Goal: Information Seeking & Learning: Check status

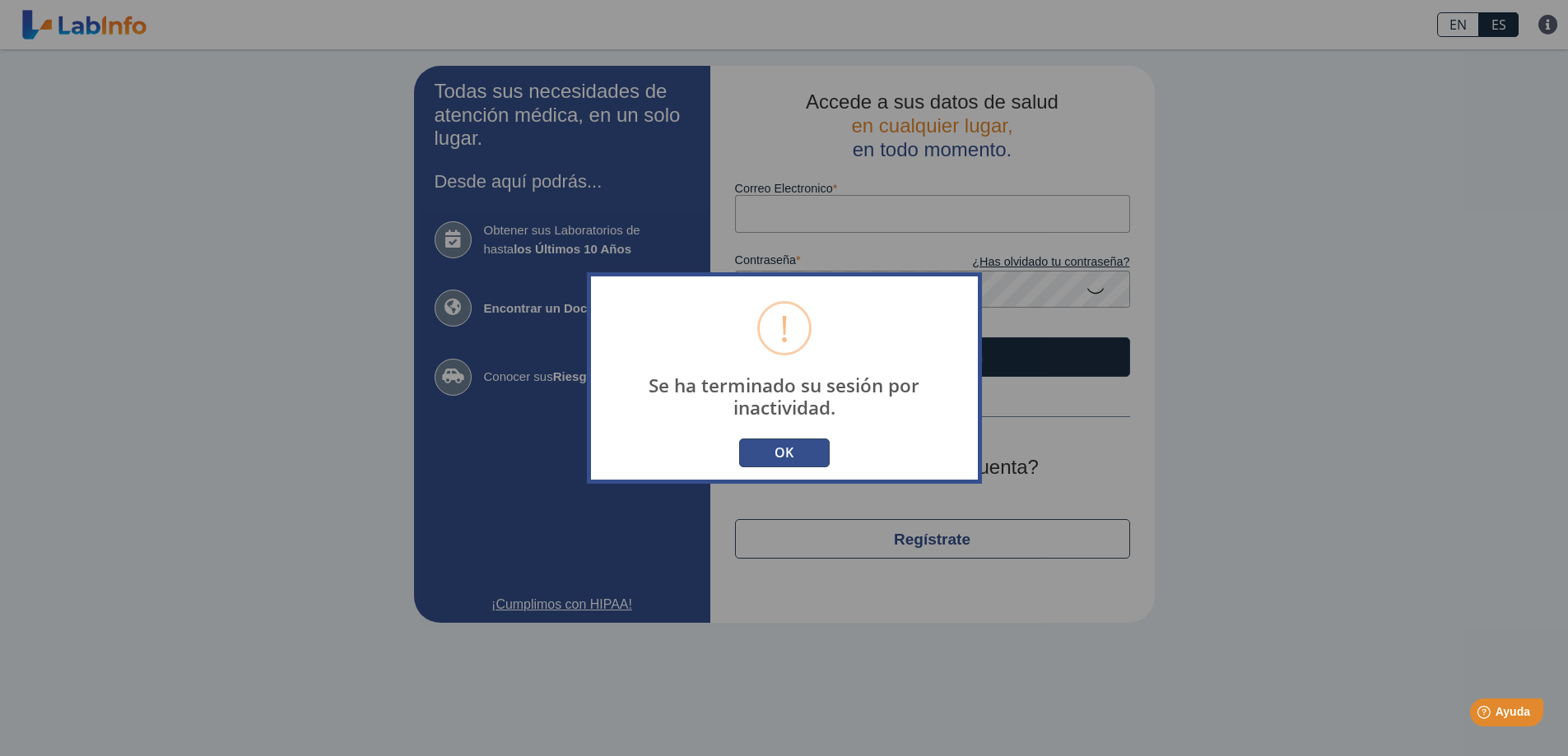
click at [781, 451] on button "OK" at bounding box center [784, 452] width 91 height 28
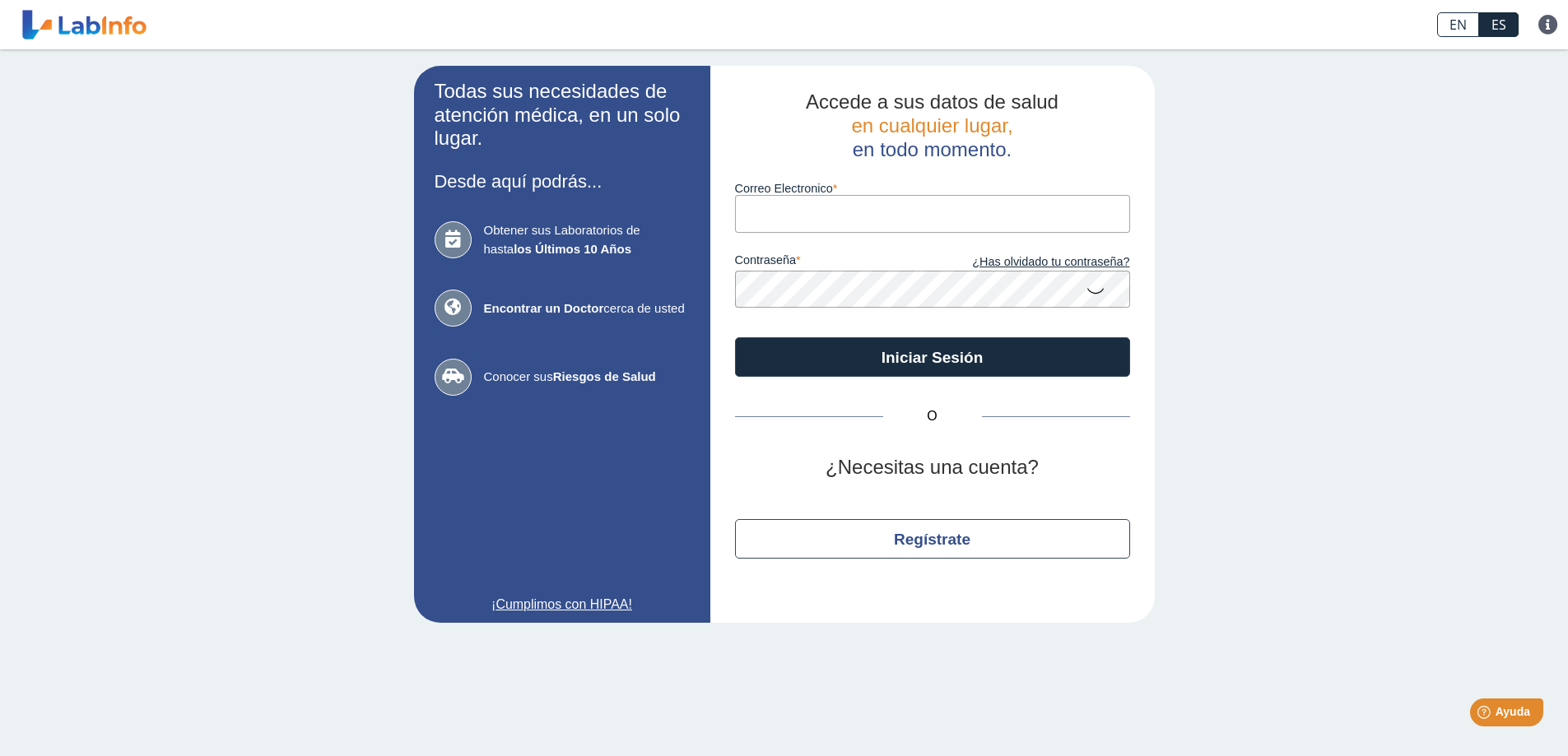
drag, startPoint x: 721, startPoint y: 209, endPoint x: 799, endPoint y: 222, distance: 79.1
click at [726, 210] on div "Accede a sus datos de salud en cualquier lugar, en todo momento. Correo Electro…" at bounding box center [933, 344] width 445 height 558
click at [800, 221] on input "Correo Electronico" at bounding box center [933, 213] width 395 height 37
type input "[EMAIL_ADDRESS][DOMAIN_NAME]"
click at [735, 337] on button "Iniciar Sesión" at bounding box center [933, 357] width 395 height 40
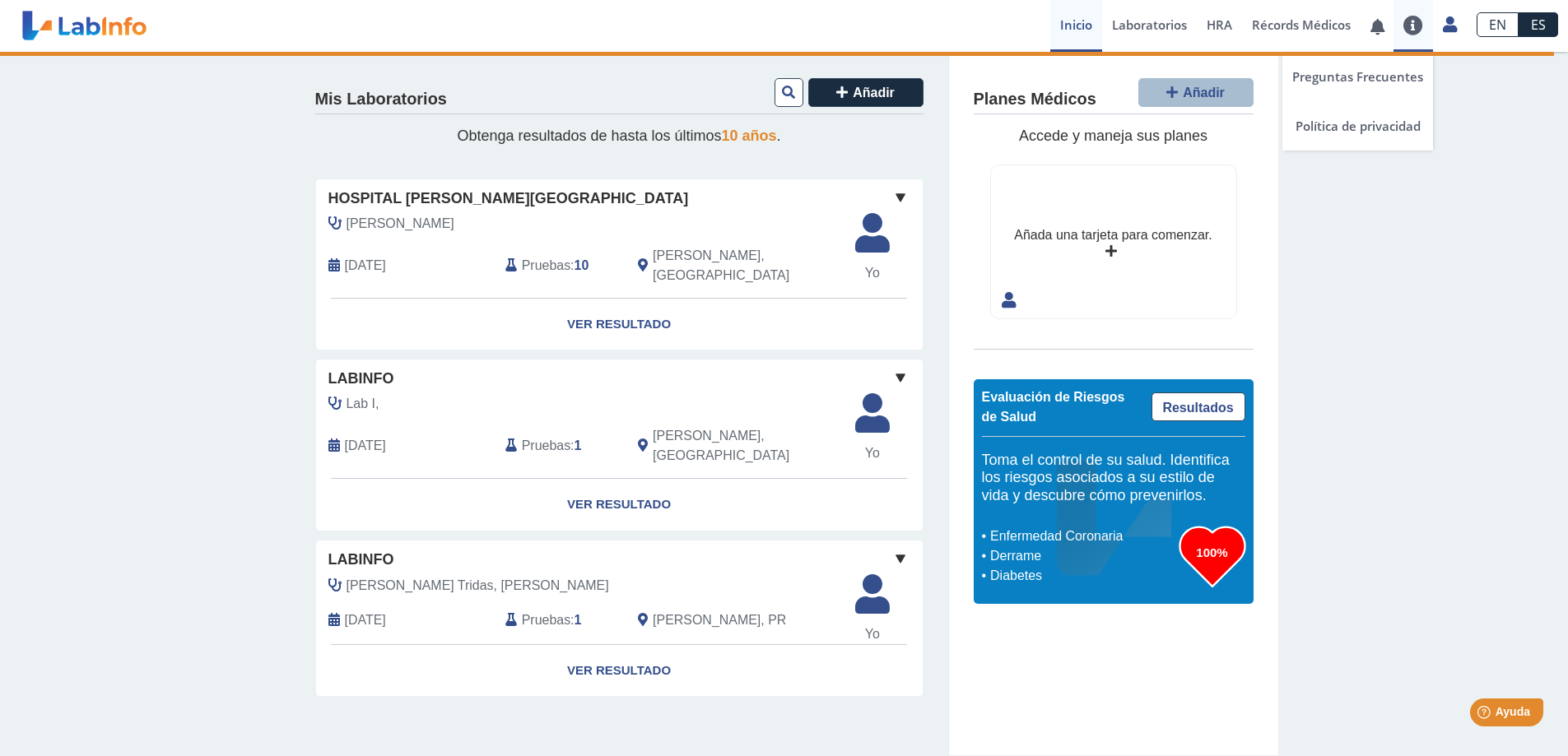
click at [1415, 24] on link at bounding box center [1413, 25] width 40 height 20
click at [1402, 74] on link "Preguntas Frecuentes" at bounding box center [1358, 76] width 150 height 49
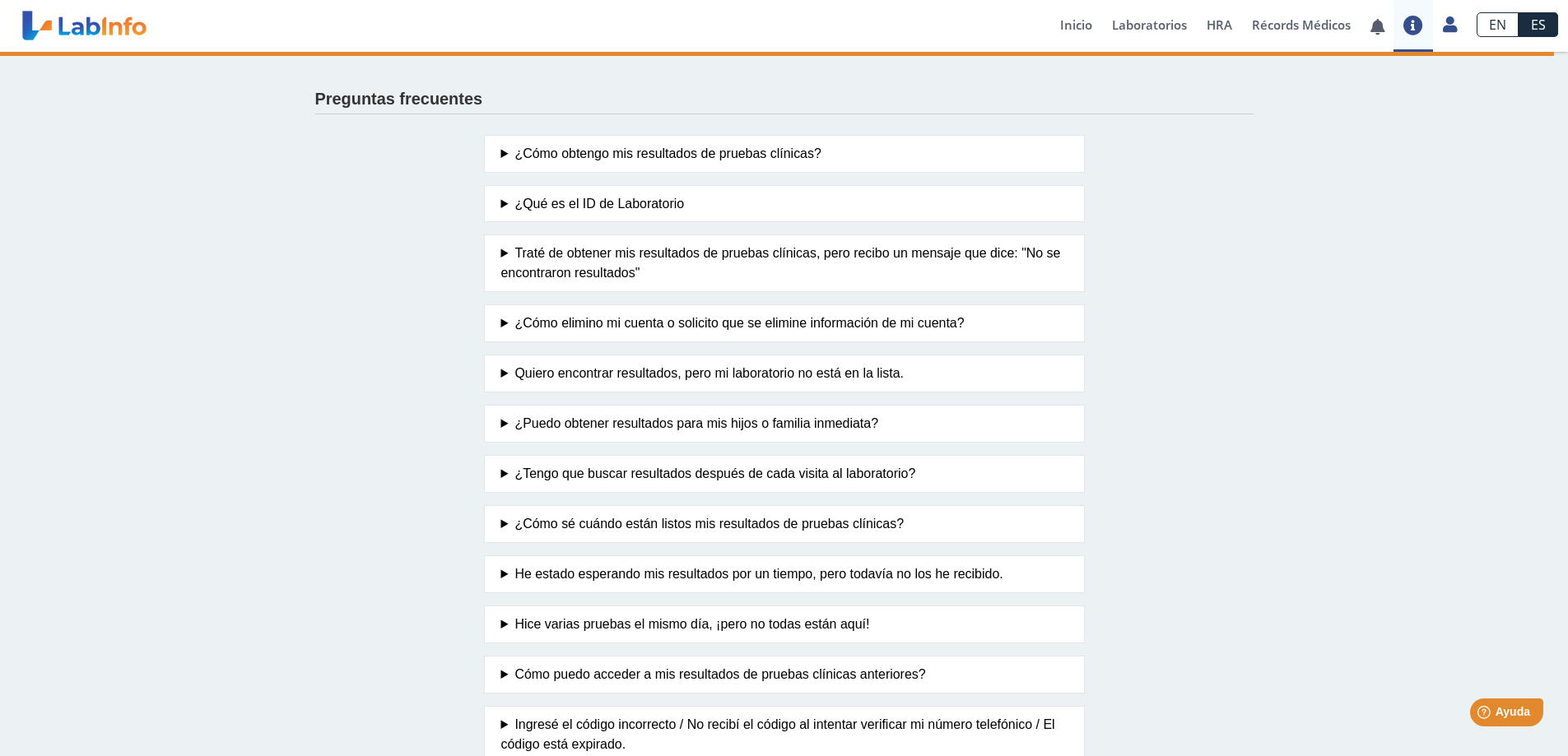
click at [601, 254] on summary "Traté de obtener mis resultados de pruebas clínicas, pero recibo un mensaje que…" at bounding box center [785, 263] width 566 height 40
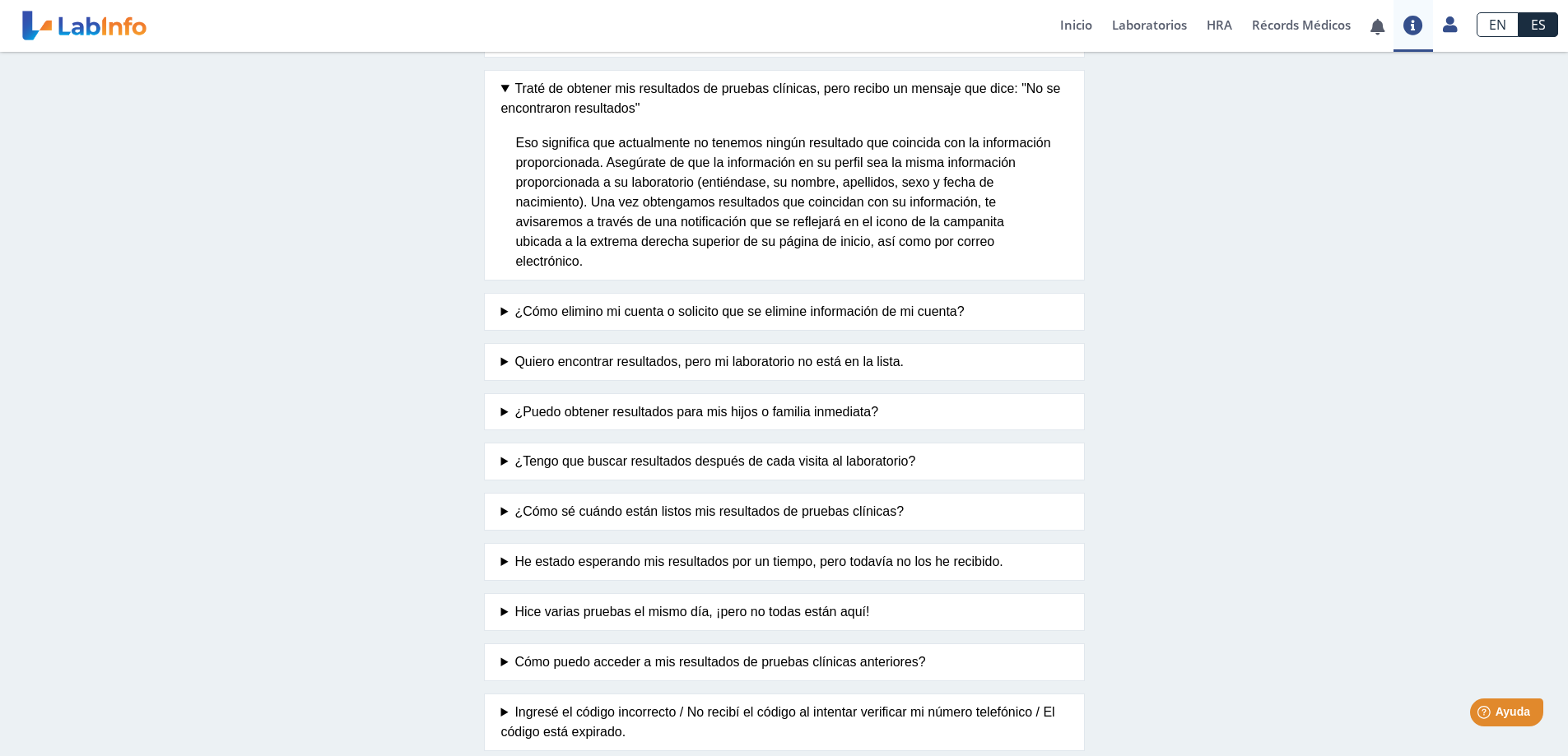
scroll to position [247, 0]
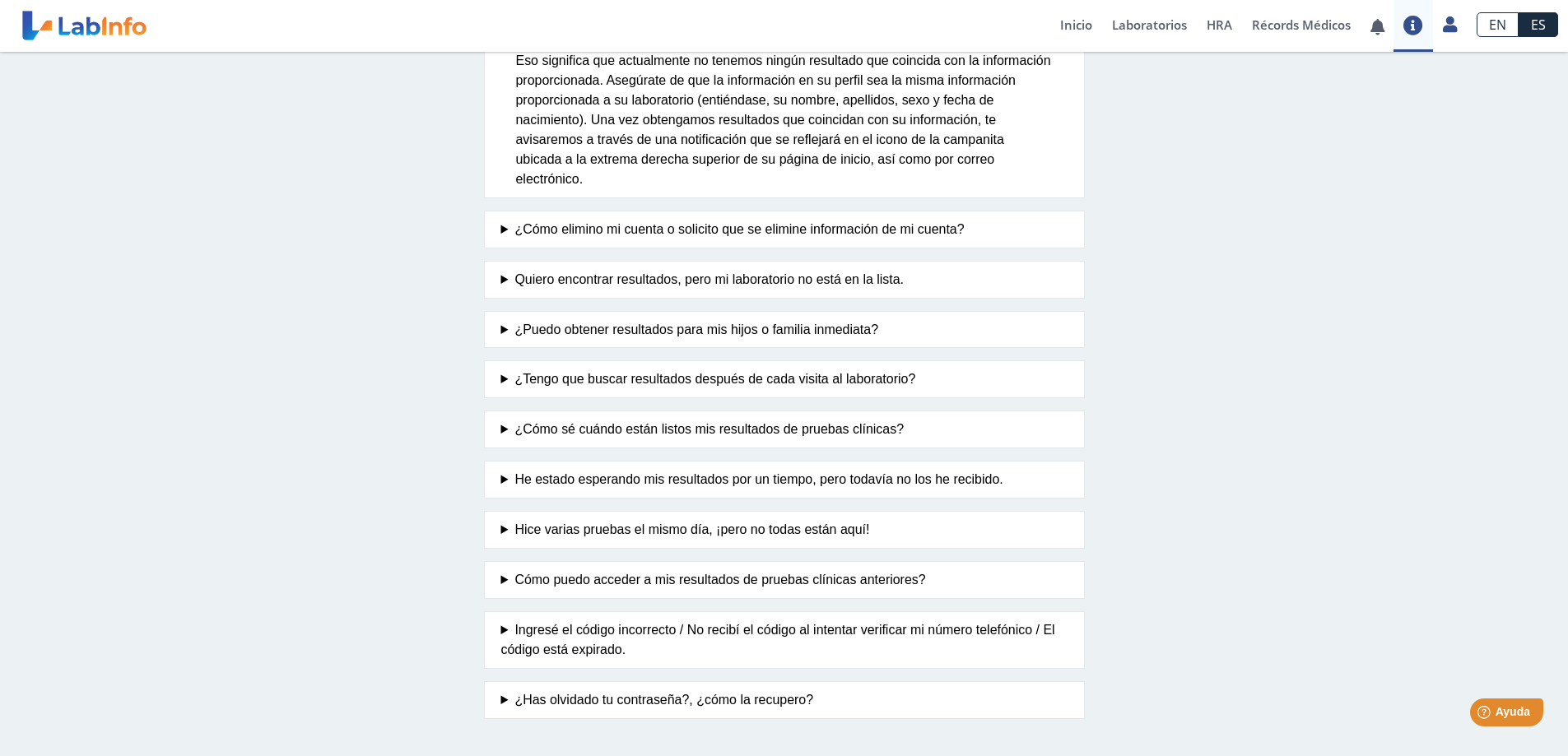
click at [787, 430] on summary "¿Cómo sé cuándo están listos mis resultados de pruebas clínicas?" at bounding box center [785, 429] width 566 height 20
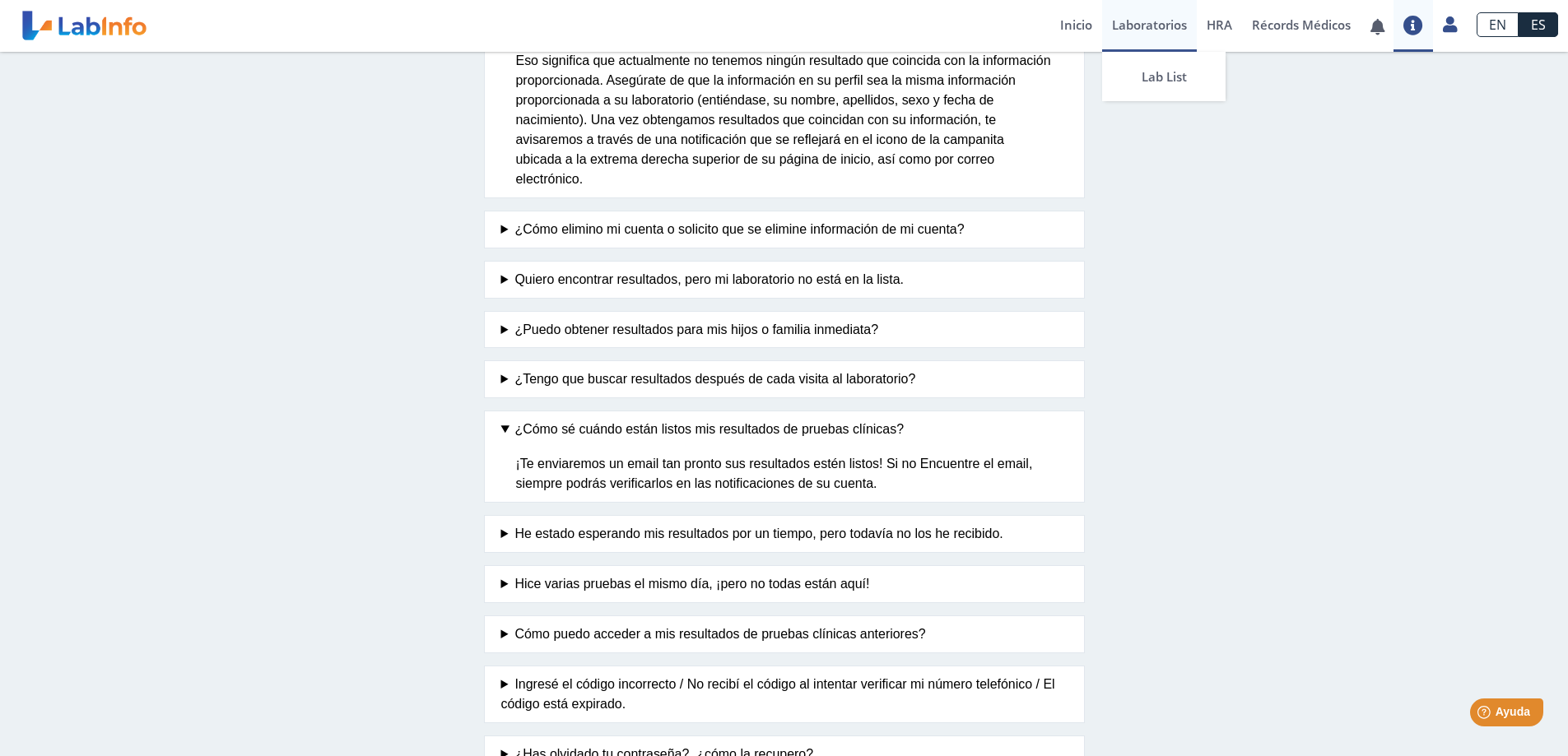
click at [1154, 28] on link "Laboratorios" at bounding box center [1150, 26] width 95 height 52
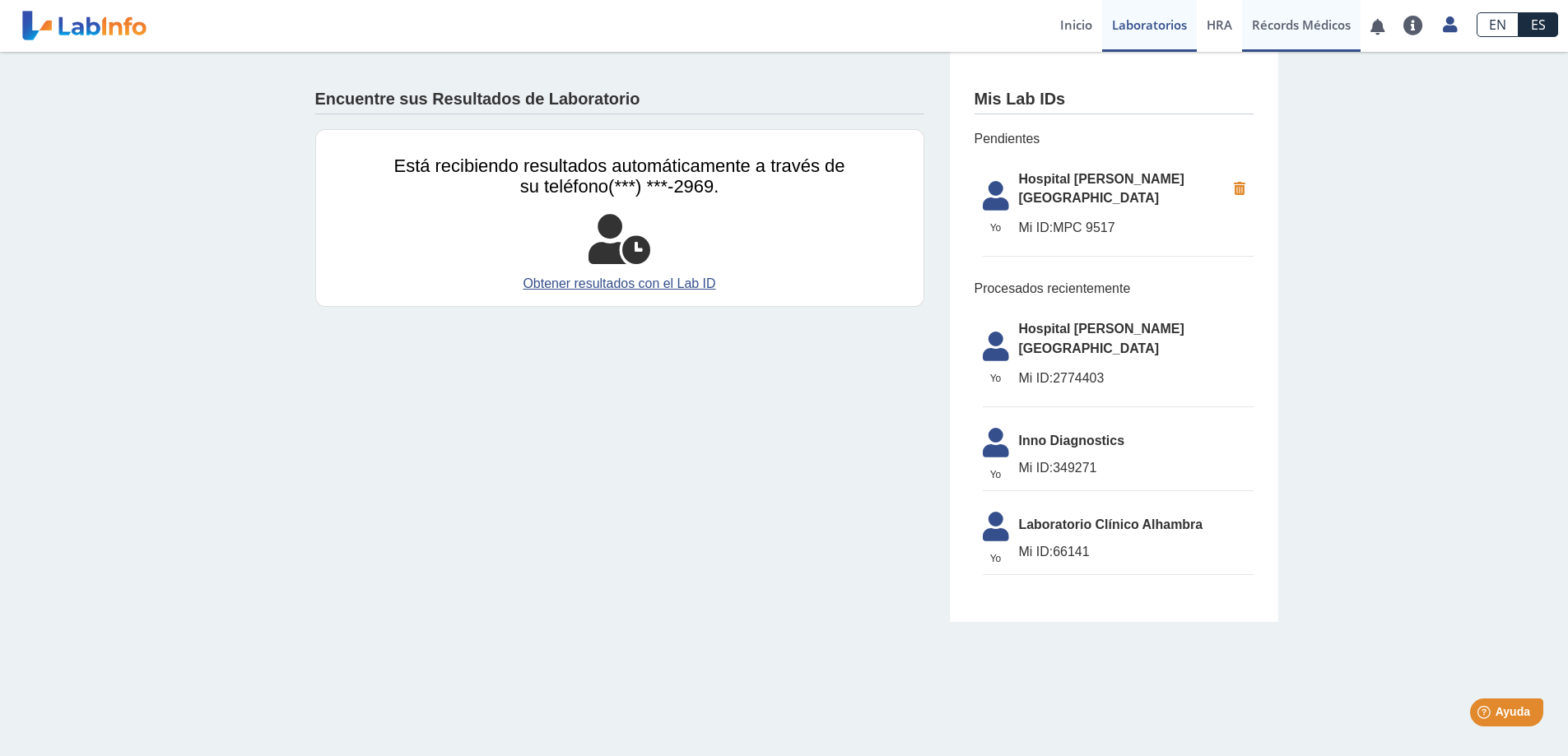
click at [1312, 21] on link "Récords Médicos" at bounding box center [1301, 26] width 118 height 52
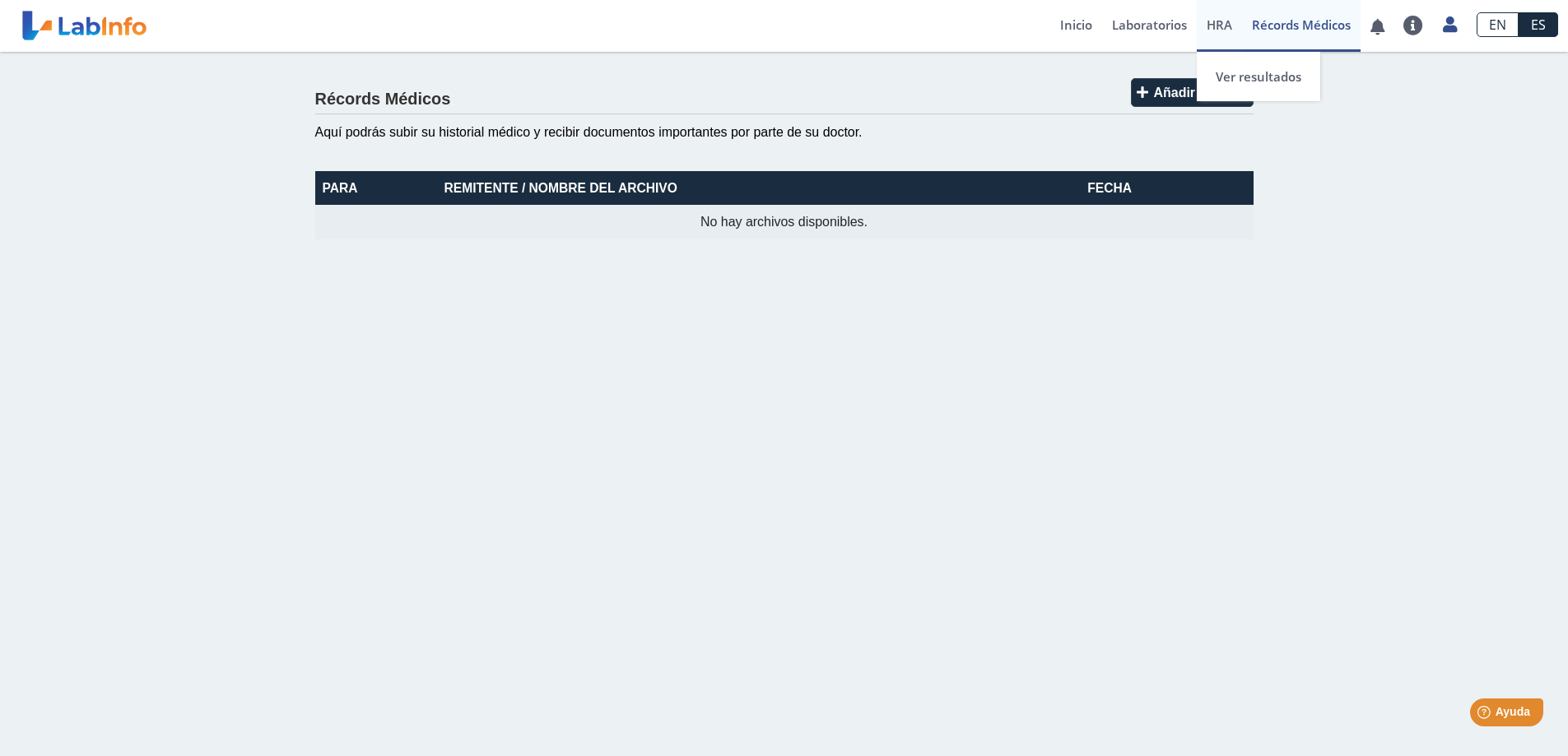
click at [1217, 22] on span "HRA" at bounding box center [1220, 24] width 26 height 16
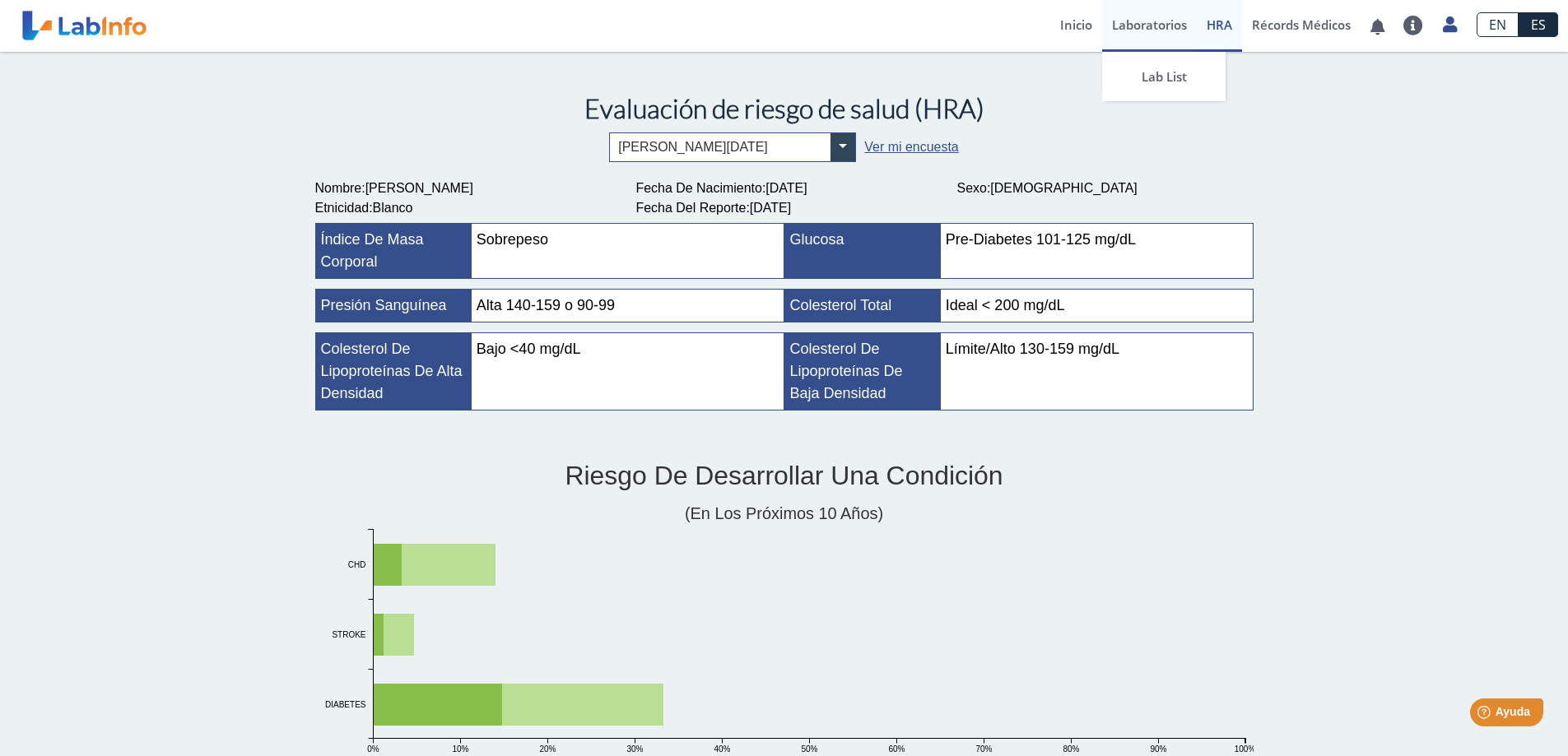
click at [1160, 19] on link "Laboratorios" at bounding box center [1150, 26] width 95 height 52
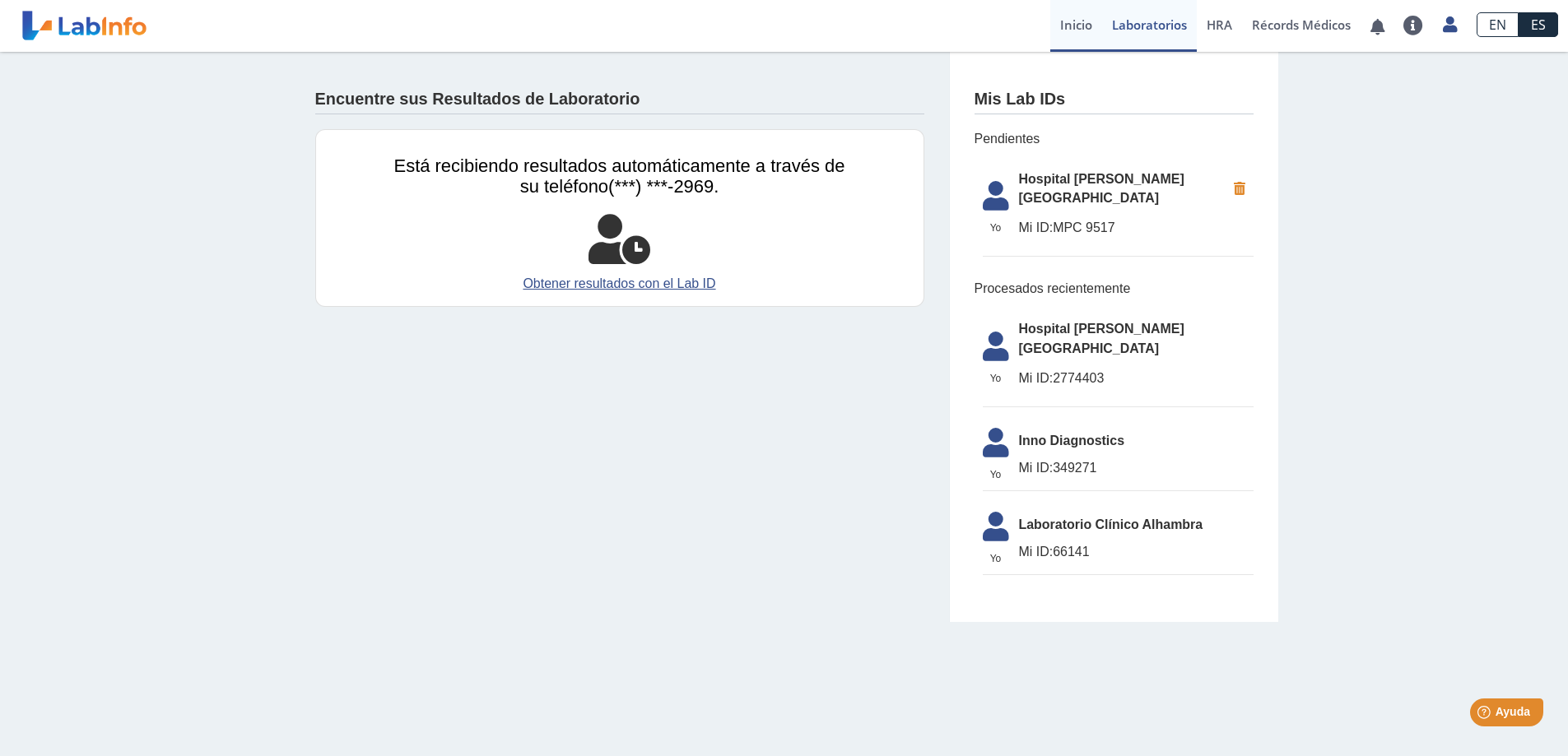
click at [1078, 24] on link "Inicio" at bounding box center [1077, 26] width 52 height 52
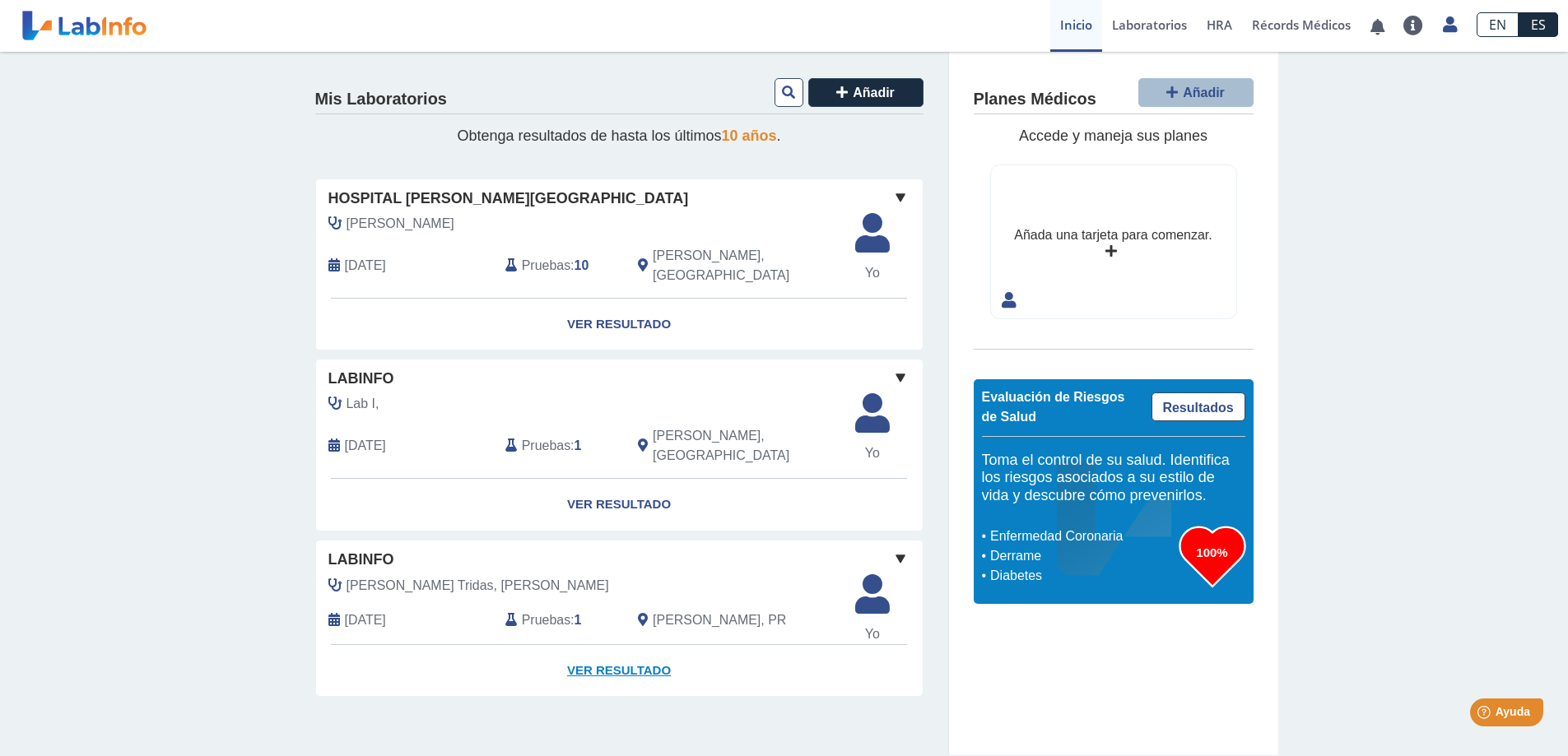
click at [615, 646] on link "Ver Resultado" at bounding box center [619, 671] width 607 height 52
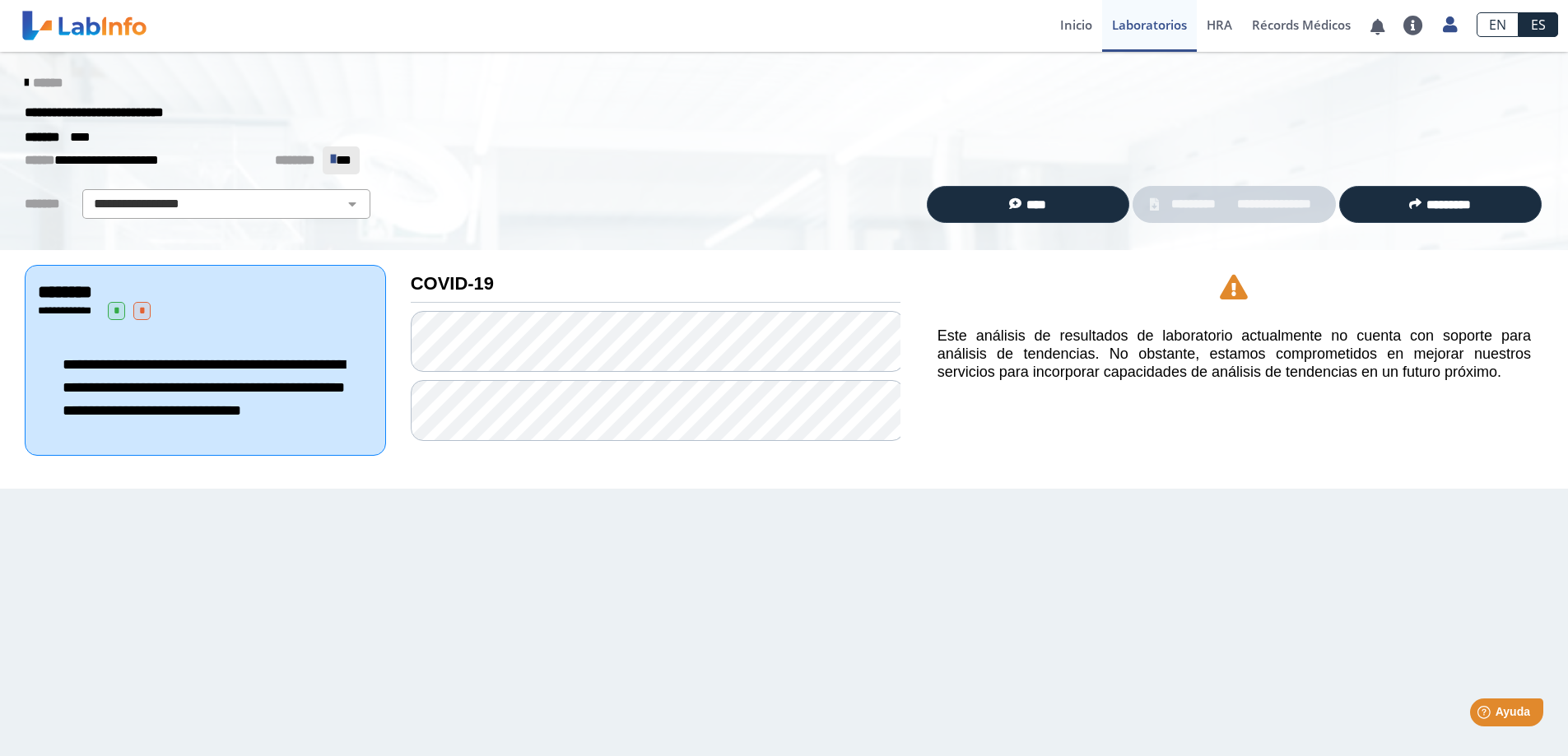
click at [25, 77] on icon at bounding box center [27, 83] width 3 height 13
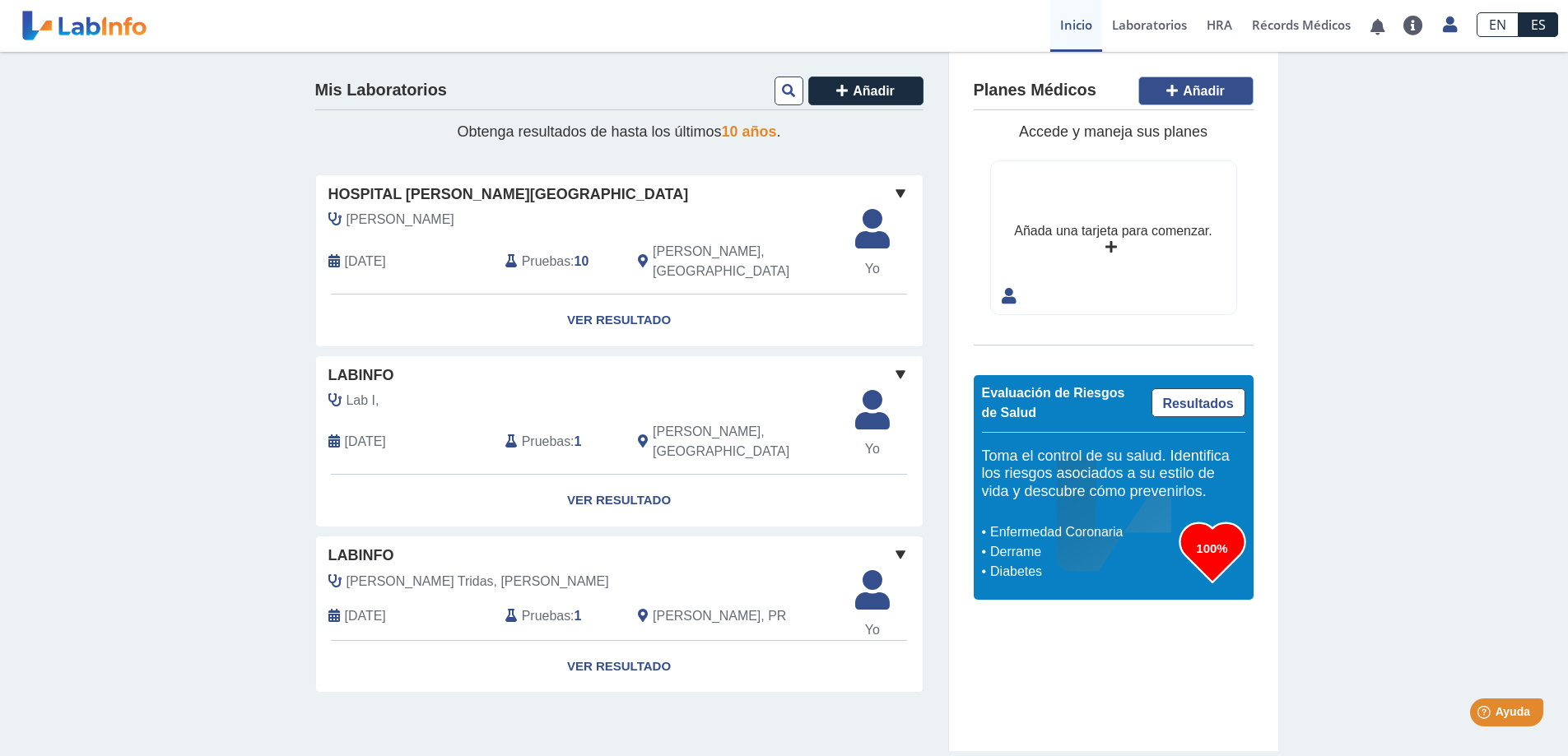
click at [1212, 85] on span "Añadir" at bounding box center [1204, 91] width 42 height 14
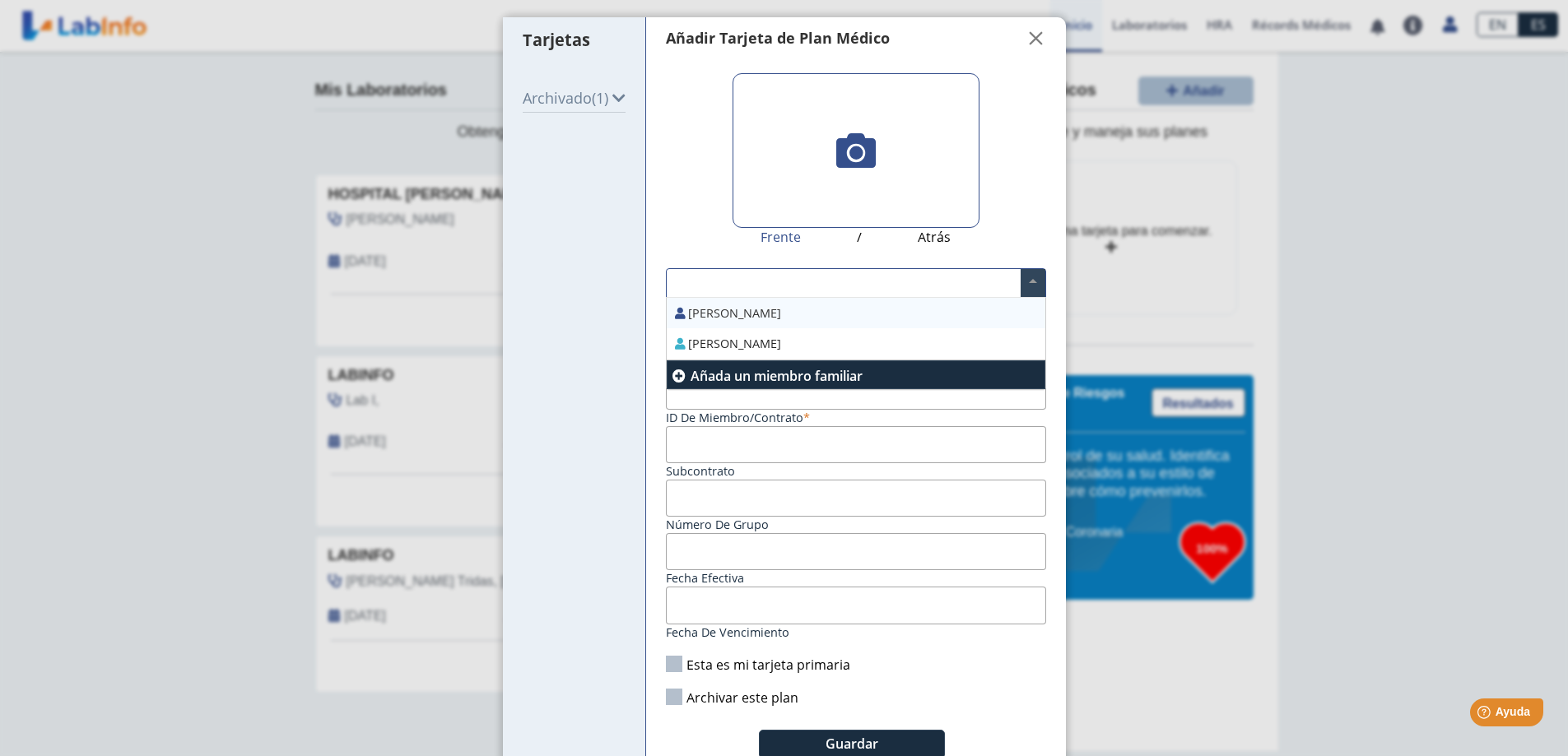
click at [1021, 276] on span at bounding box center [1033, 283] width 25 height 28
click at [805, 336] on div "[PERSON_NAME]" at bounding box center [856, 343] width 379 height 31
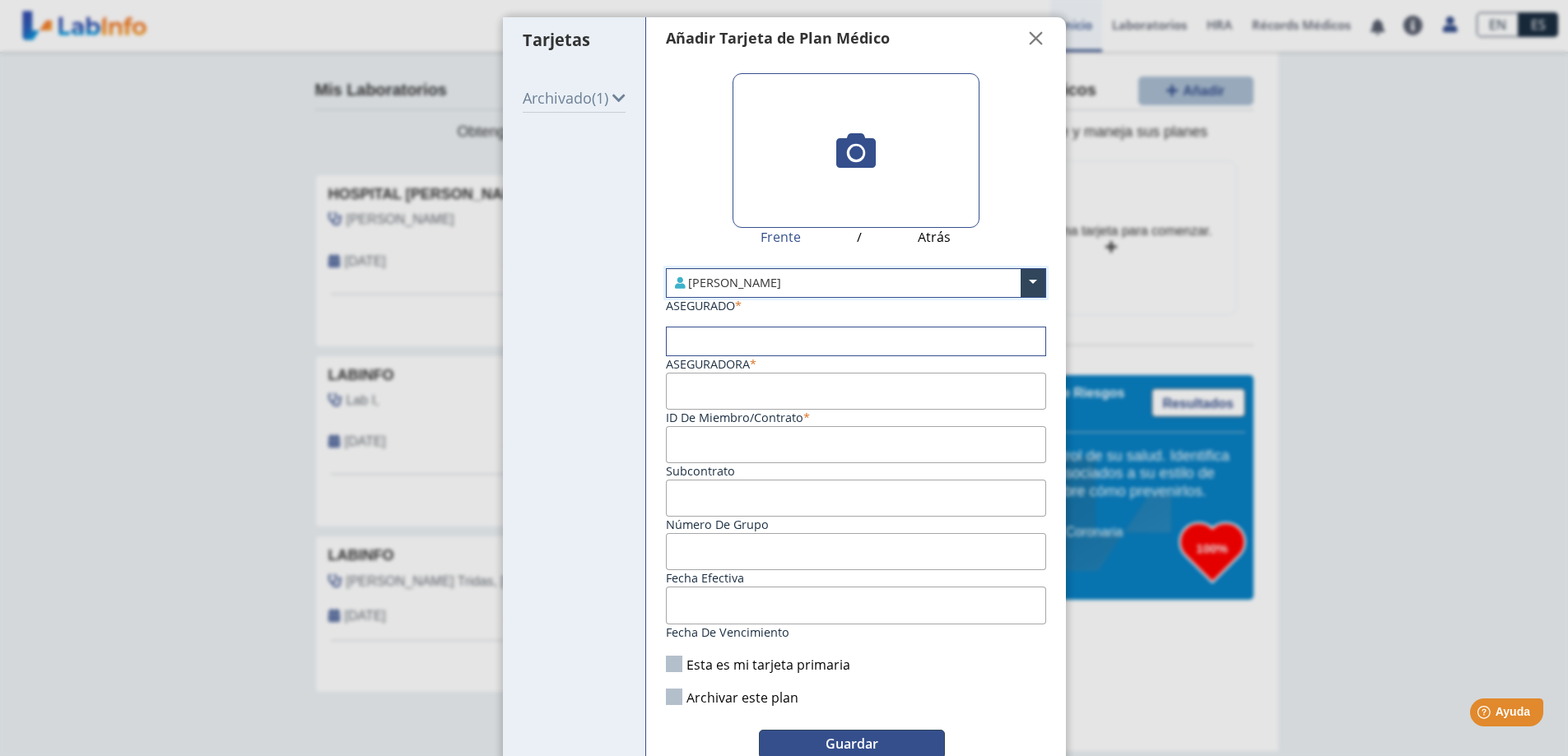
click at [858, 743] on span "Guardar" at bounding box center [851, 743] width 53 height 18
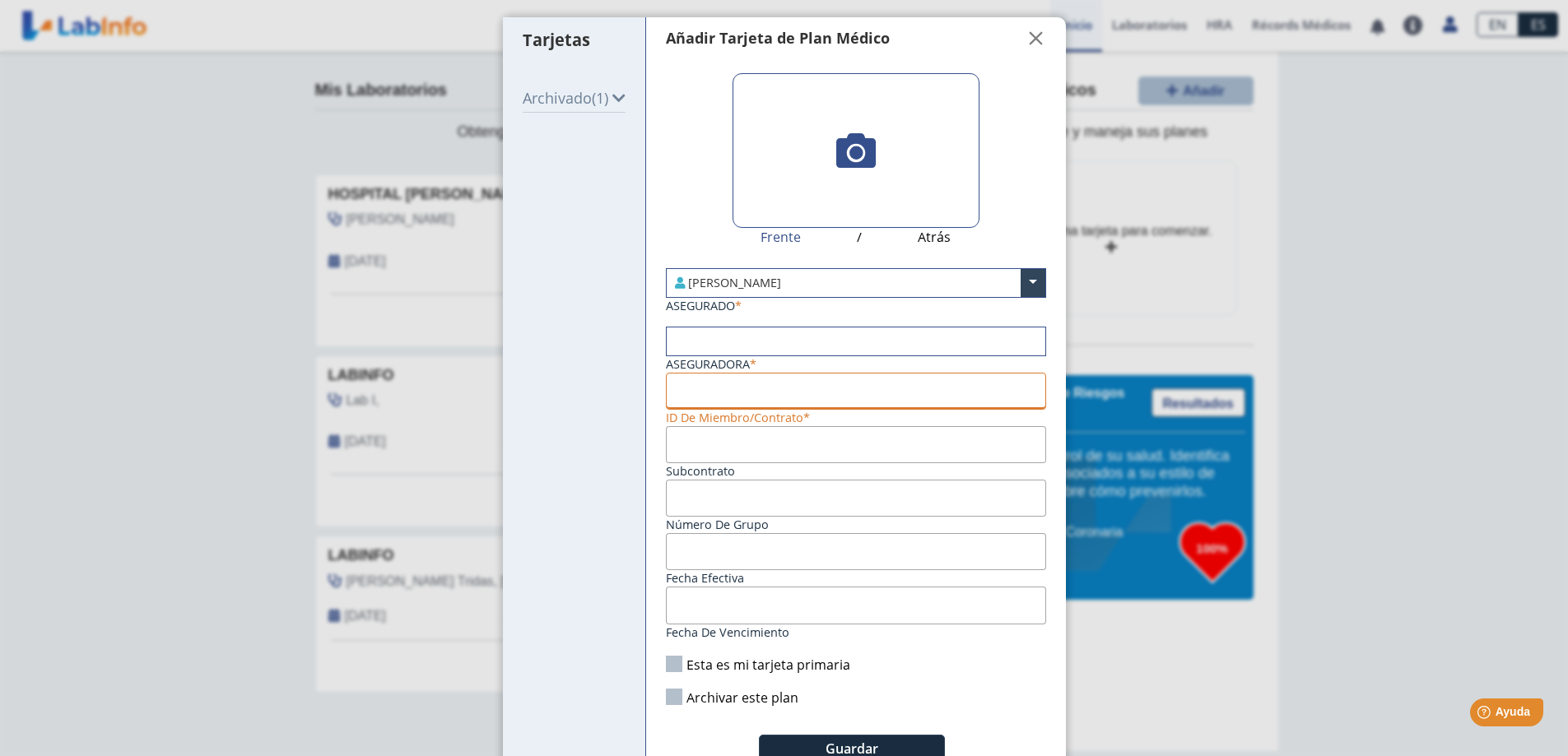
click at [705, 380] on input "ID de Miembro/Contrato" at bounding box center [856, 391] width 381 height 37
